Goal: Check status: Check status

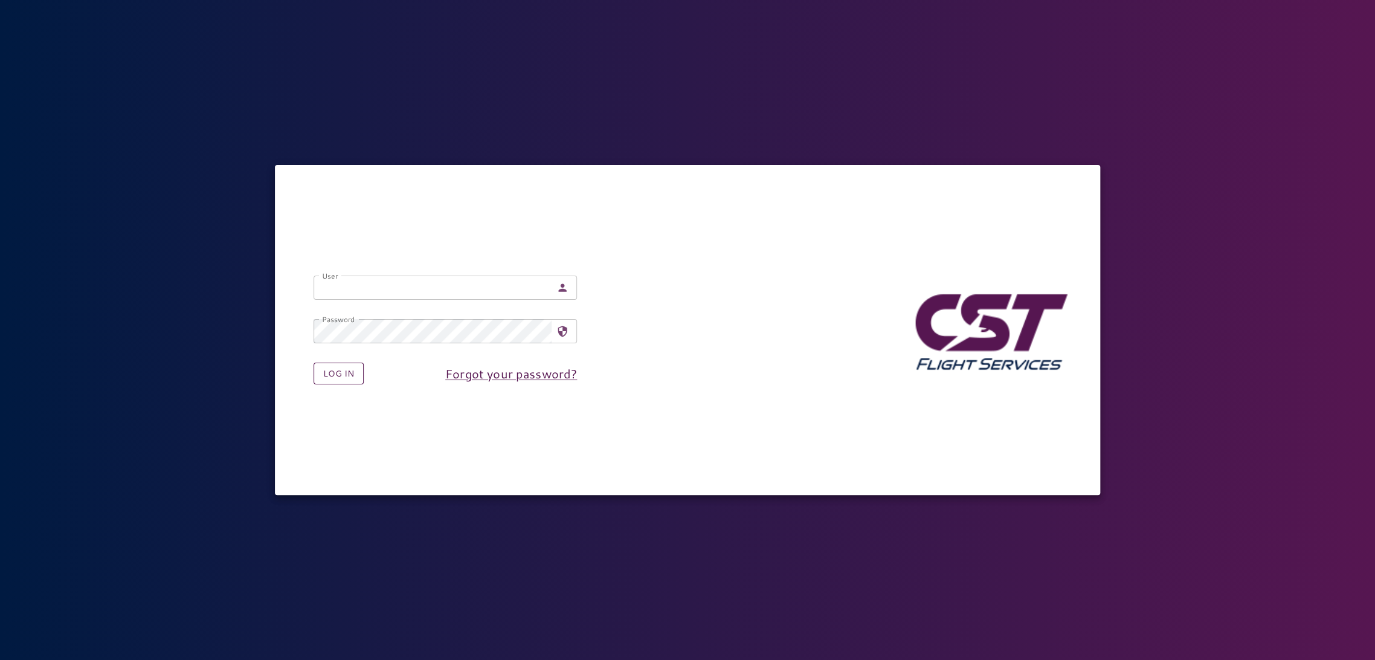
type input "**********"
click at [334, 382] on button "Log in" at bounding box center [339, 374] width 50 height 22
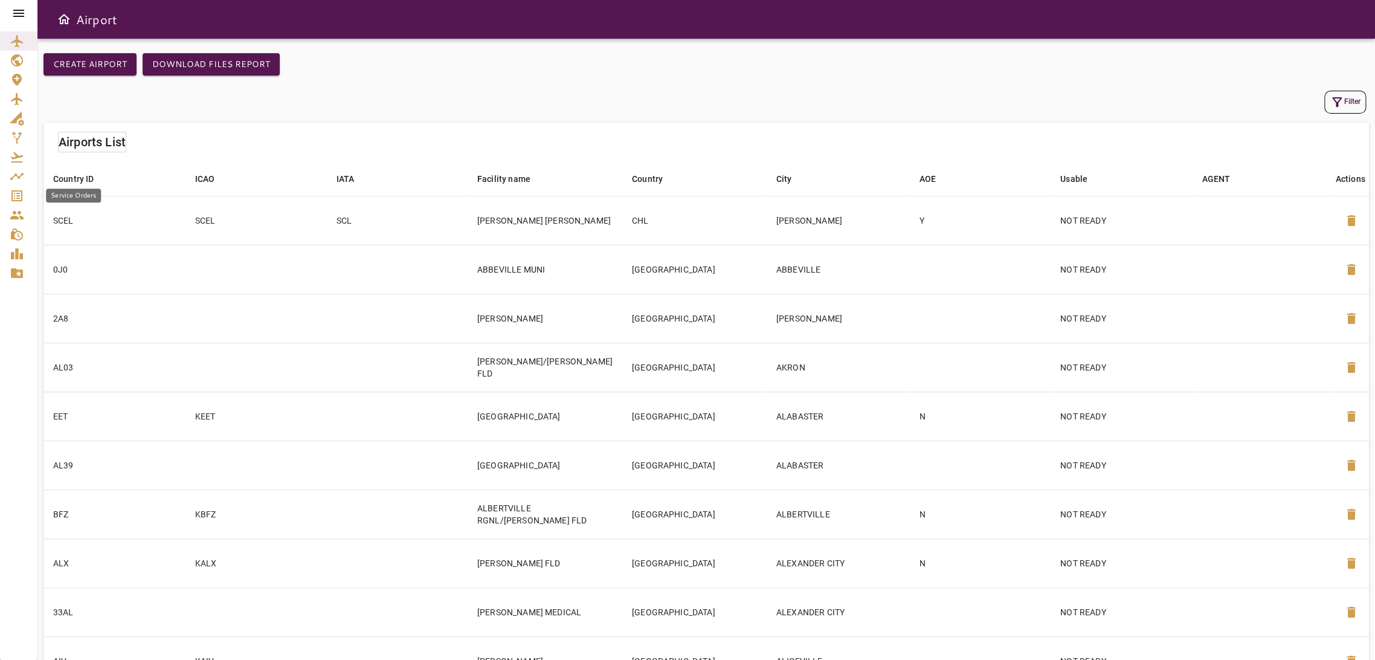
click at [15, 201] on icon "Service Orders" at bounding box center [17, 196] width 15 height 15
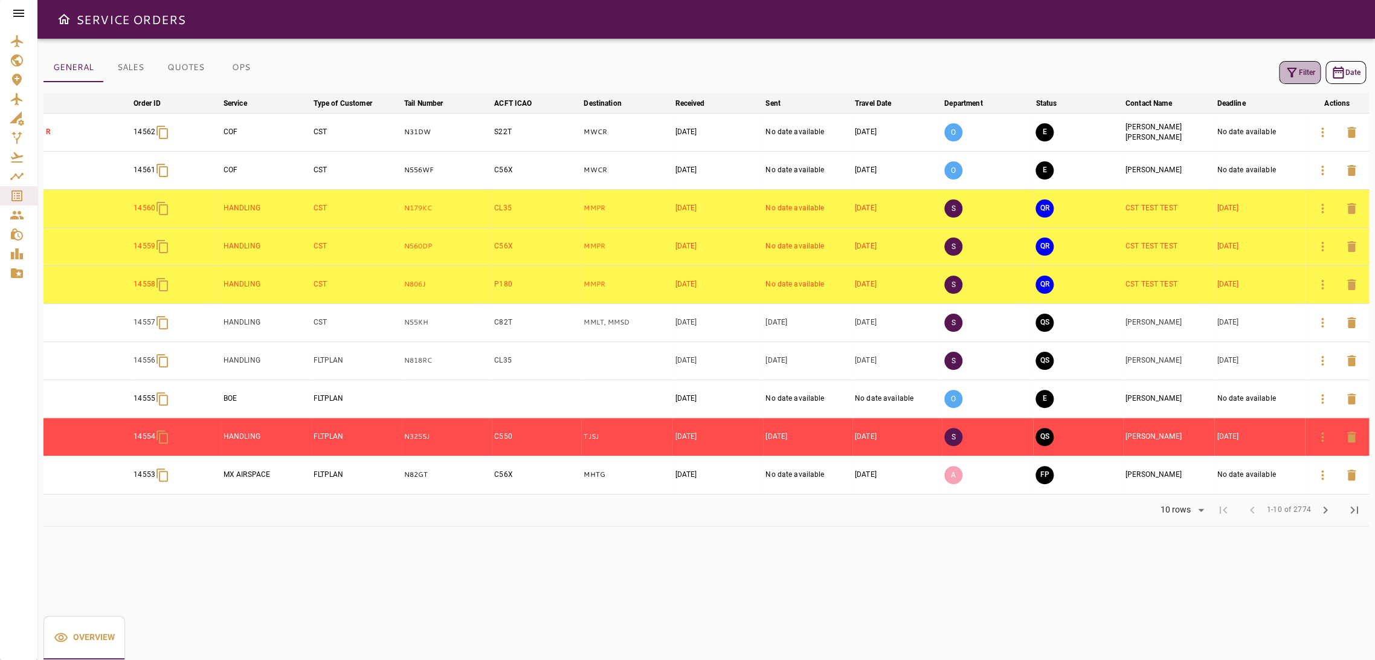
click at [1295, 75] on icon "button" at bounding box center [1292, 72] width 15 height 15
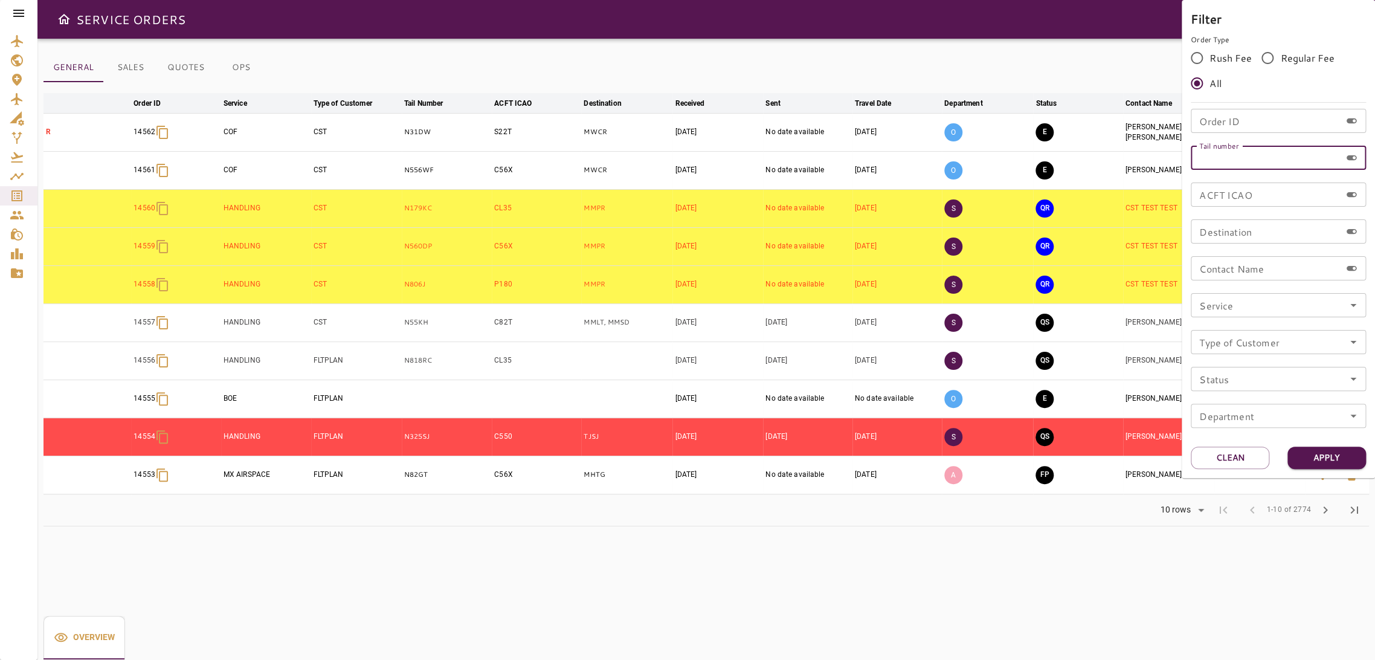
click at [1275, 163] on input "Tail number" at bounding box center [1266, 158] width 150 height 24
type input "******"
click at [1335, 452] on button "Apply" at bounding box center [1327, 458] width 79 height 22
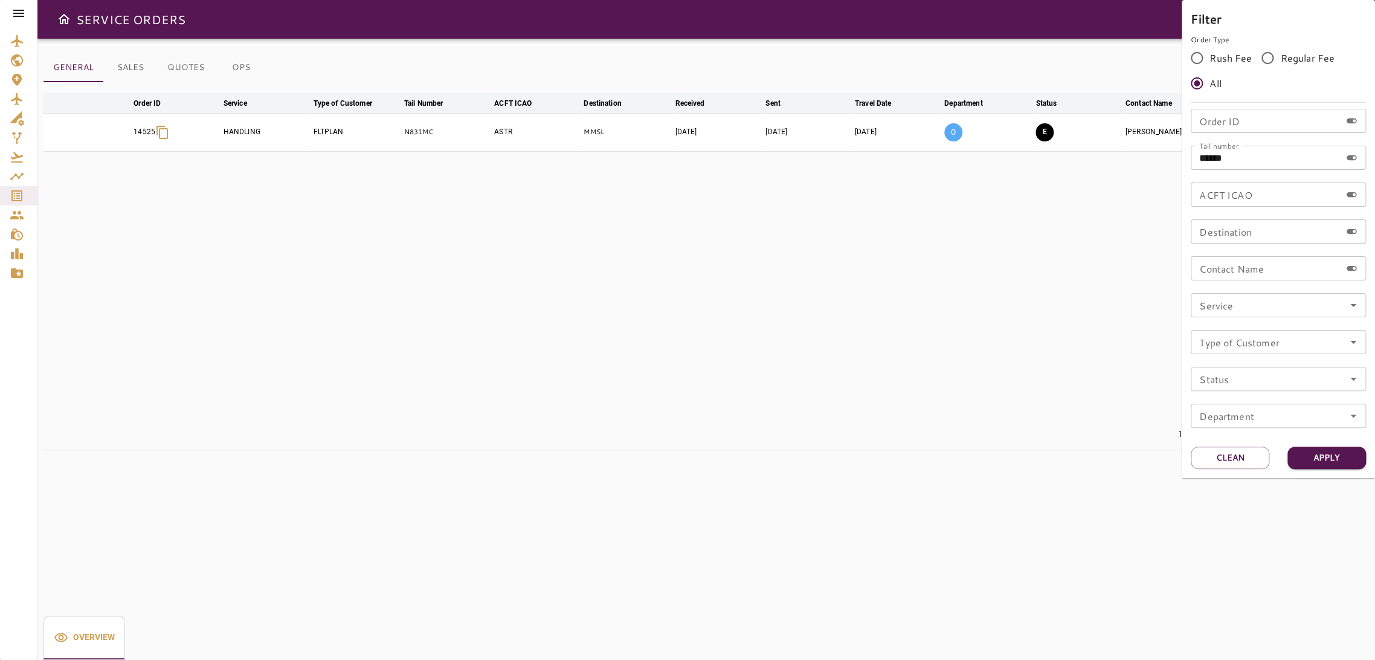
click at [971, 389] on div at bounding box center [687, 330] width 1375 height 660
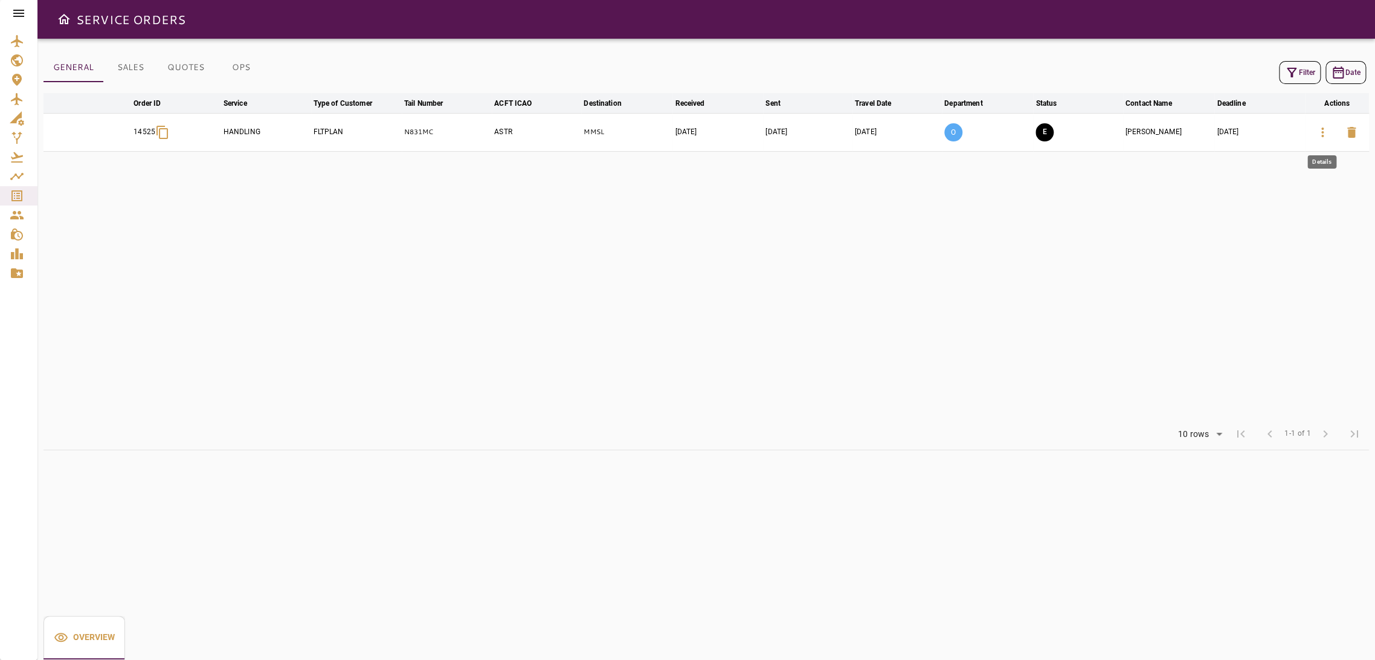
click at [1328, 132] on icon "button" at bounding box center [1323, 132] width 15 height 15
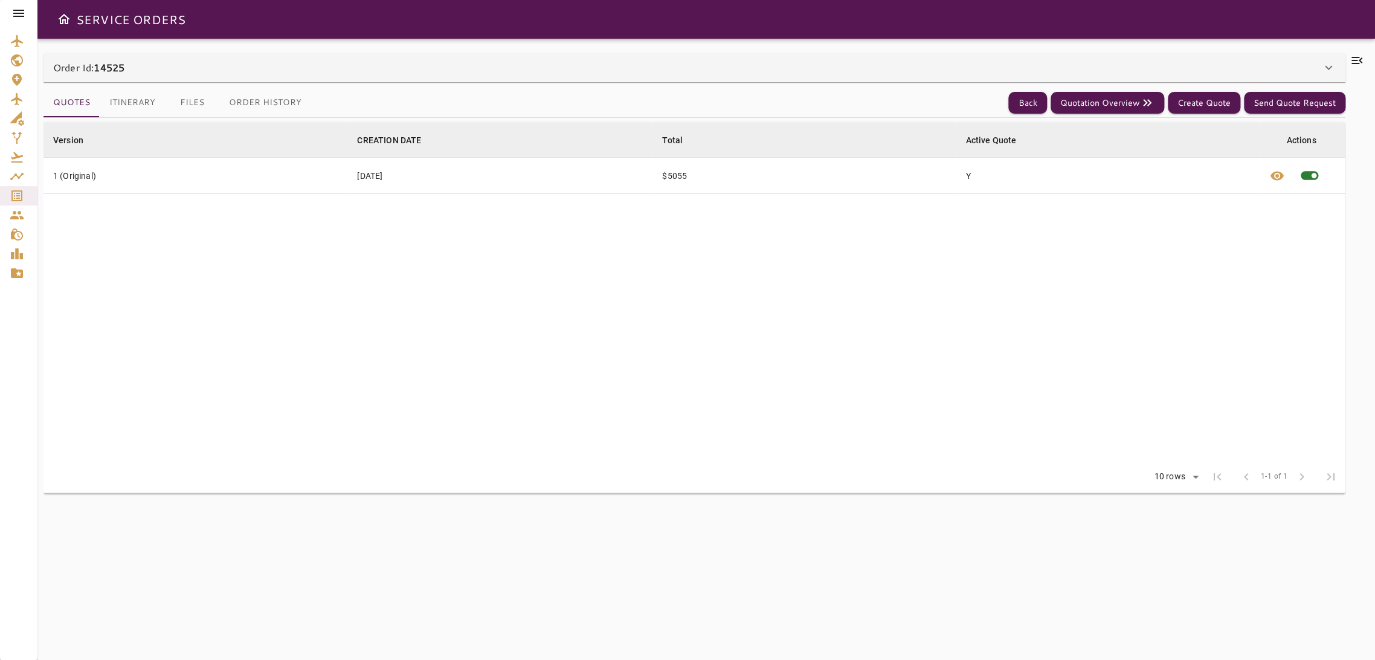
click at [752, 69] on div "Order Id: 14525" at bounding box center [687, 67] width 1268 height 15
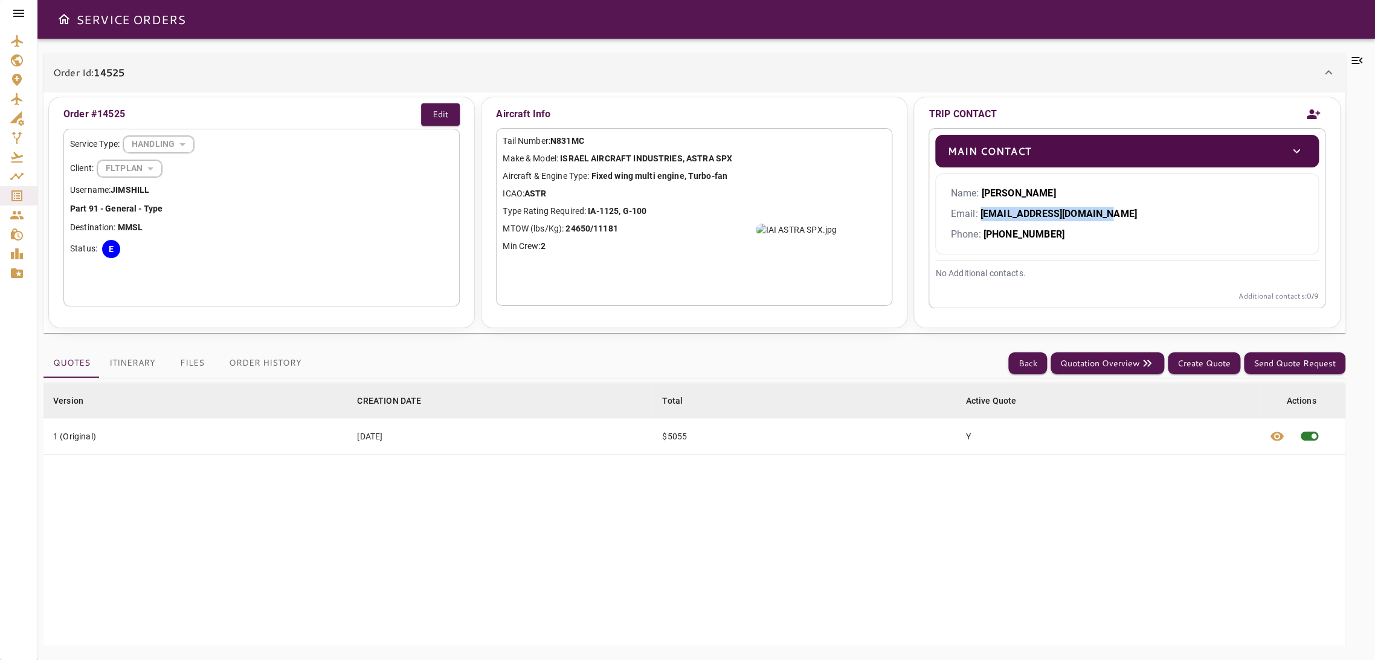
drag, startPoint x: 1000, startPoint y: 210, endPoint x: 1097, endPoint y: 202, distance: 97.6
click at [1097, 202] on div "Name: [PERSON_NAME] Email: [EMAIL_ADDRESS][DOMAIN_NAME] Phone: [PHONE_NUMBER]" at bounding box center [1126, 213] width 383 height 81
copy b "[EMAIL_ADDRESS][DOMAIN_NAME]"
